Goal: Find specific page/section: Find specific page/section

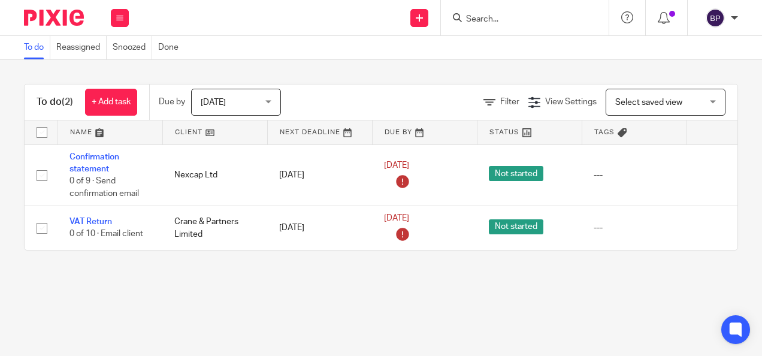
click at [494, 18] on input "Search" at bounding box center [519, 19] width 108 height 11
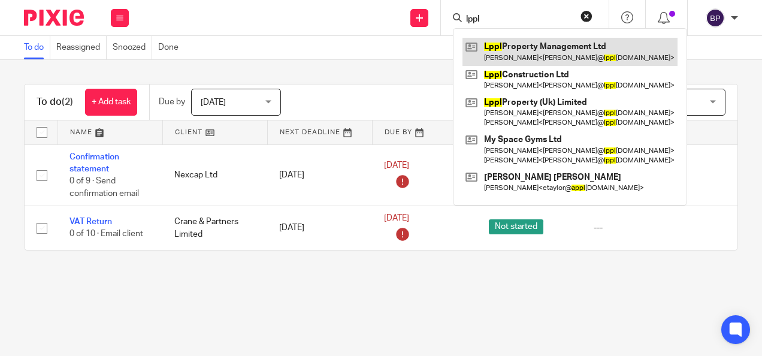
type input "lppl"
click at [547, 50] on link at bounding box center [570, 52] width 215 height 28
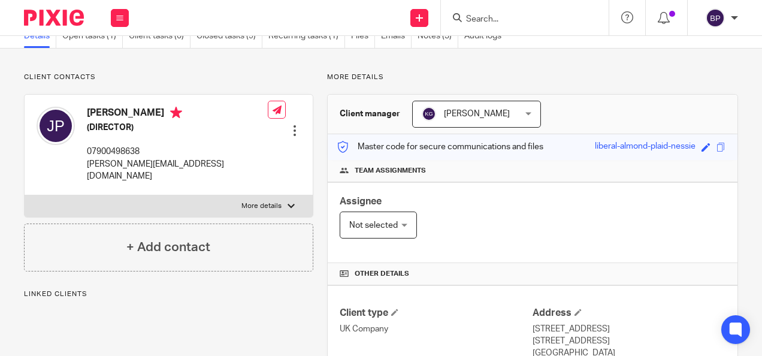
scroll to position [61, 0]
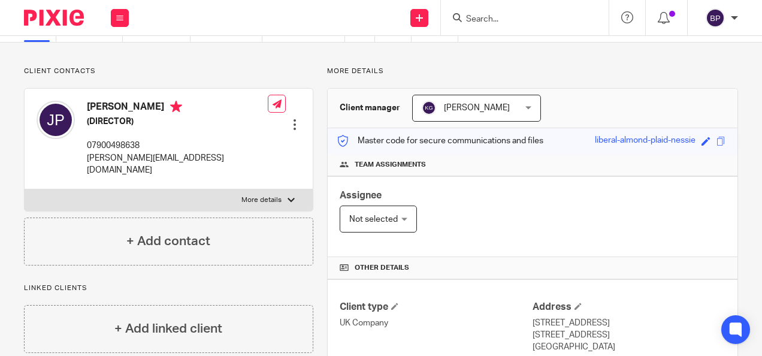
click at [511, 19] on input "Search" at bounding box center [519, 19] width 108 height 11
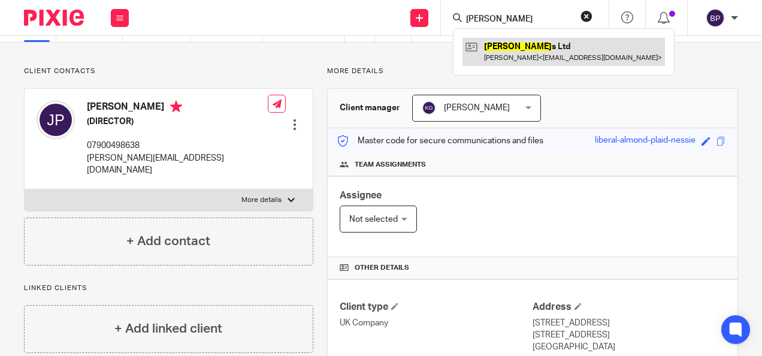
type input "ronnis"
click at [513, 49] on link at bounding box center [564, 52] width 203 height 28
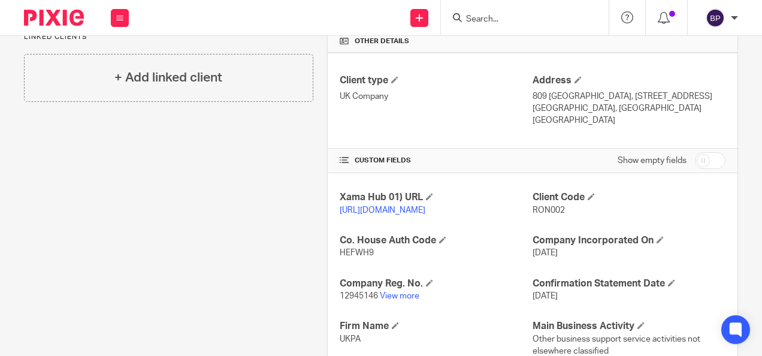
scroll to position [279, 0]
